Goal: Find specific page/section: Find specific page/section

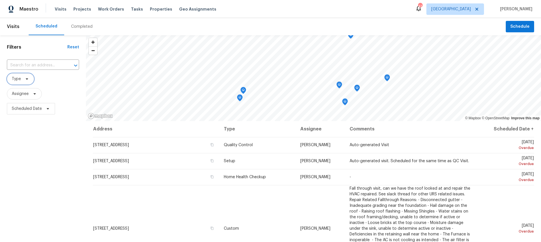
click at [27, 78] on icon at bounding box center [27, 79] width 5 height 5
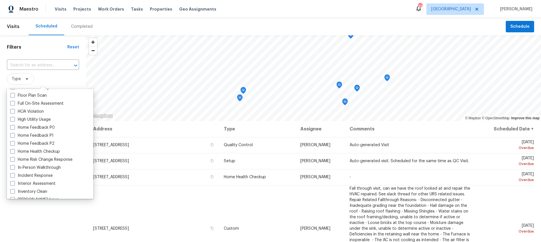
scroll to position [156, 0]
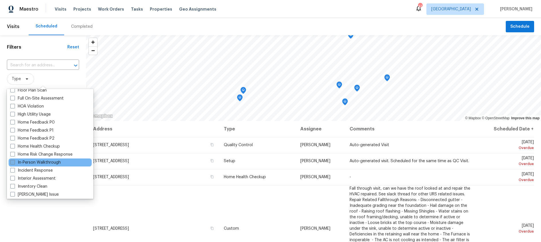
click at [11, 164] on span at bounding box center [12, 162] width 5 height 5
click at [11, 164] on input "In-Person Walkthrough" at bounding box center [12, 162] width 4 height 4
checkbox input "true"
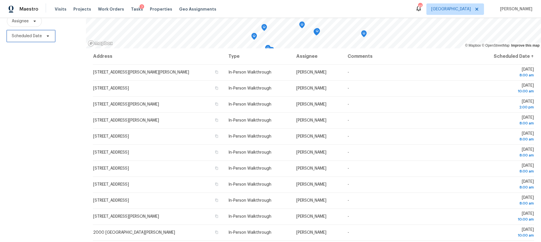
click at [29, 34] on span "Scheduled Date" at bounding box center [27, 36] width 30 height 6
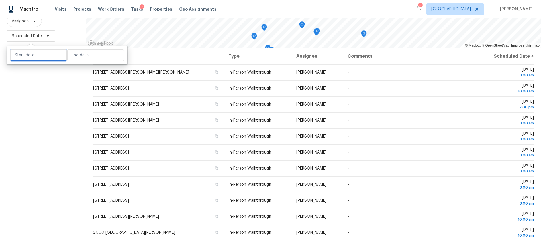
click at [36, 56] on input "text" at bounding box center [38, 55] width 56 height 11
select select "9"
select select "2025"
select select "10"
select select "2025"
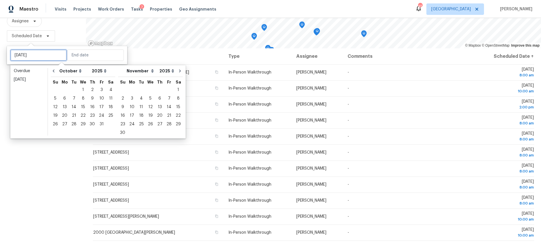
type input "[DATE]"
click at [55, 150] on div "Filters Reset ​ In-Person Walkthrough Assignee Scheduled Date" at bounding box center [43, 102] width 86 height 280
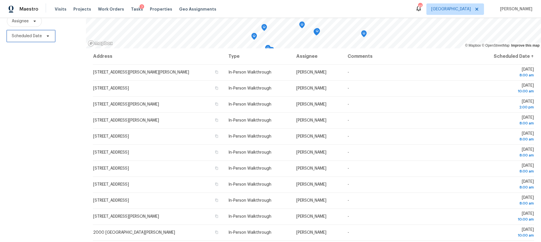
click at [41, 35] on span "Scheduled Date" at bounding box center [27, 36] width 30 height 6
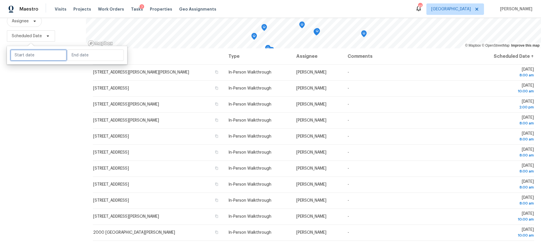
select select "9"
select select "2025"
select select "10"
select select "2025"
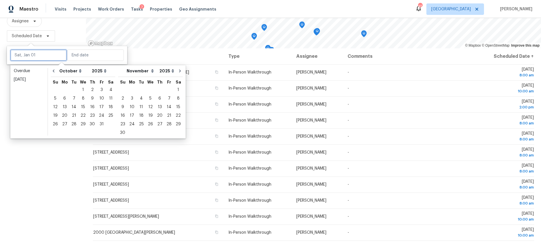
click at [48, 58] on input "text" at bounding box center [38, 55] width 56 height 11
click at [99, 91] on div "3" at bounding box center [101, 90] width 9 height 8
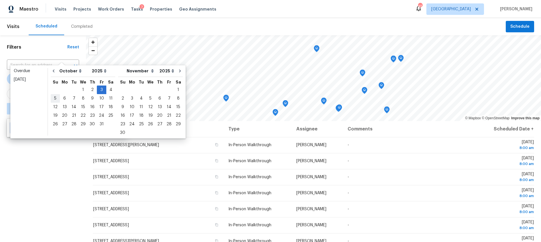
type input "[DATE]"
click at [63, 97] on div "6" at bounding box center [64, 99] width 9 height 8
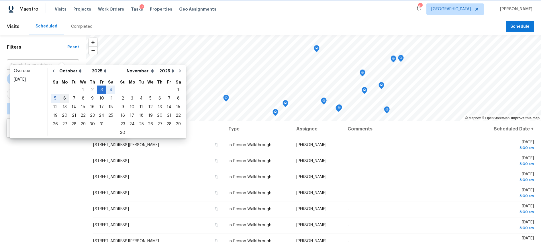
type input "[DATE]"
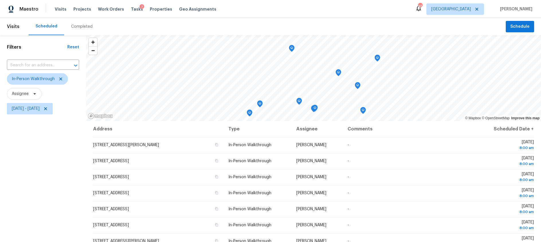
click at [53, 166] on div "Filters Reset ​ In-Person Walkthrough Assignee [DATE] - [DATE]" at bounding box center [43, 175] width 86 height 280
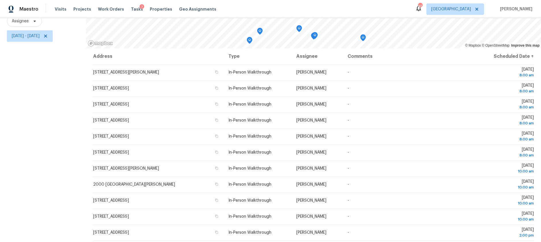
click at [47, 117] on div "Filters Reset ​ In-Person Walkthrough Assignee [DATE] - [DATE]" at bounding box center [43, 102] width 86 height 280
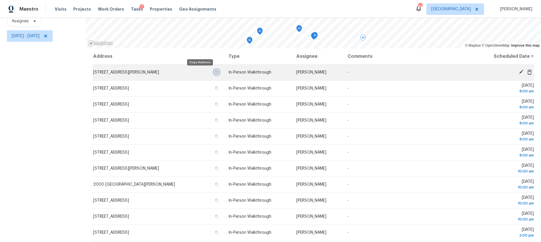
click at [215, 72] on icon "button" at bounding box center [216, 72] width 3 height 3
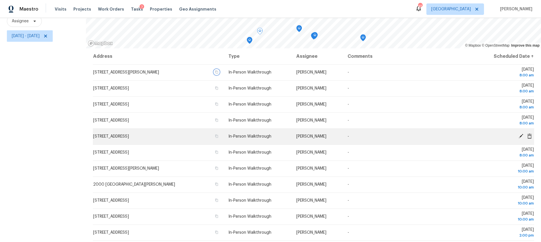
scroll to position [100, 0]
